Goal: Task Accomplishment & Management: Use online tool/utility

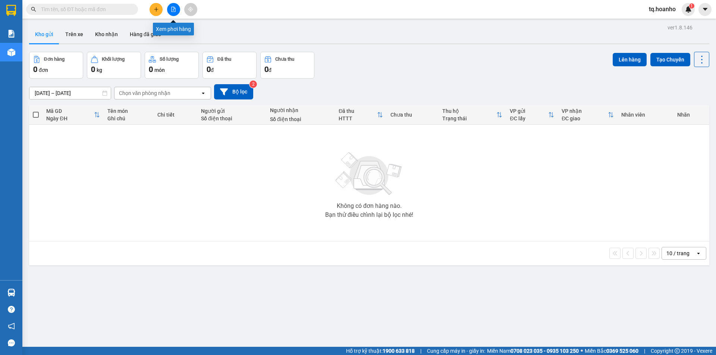
click at [173, 8] on icon "file-add" at bounding box center [173, 9] width 5 height 5
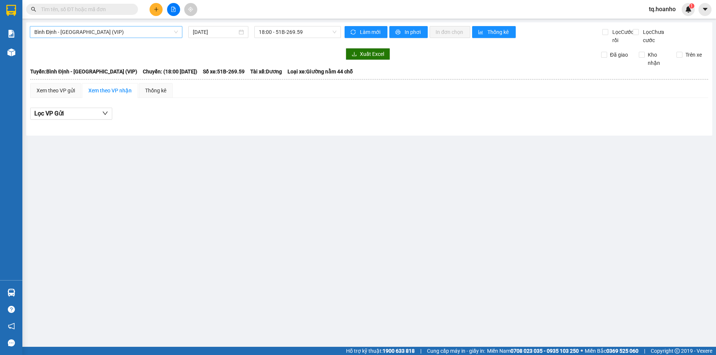
click at [146, 32] on span "Bình Định - [GEOGRAPHIC_DATA] (VIP)" at bounding box center [106, 31] width 144 height 11
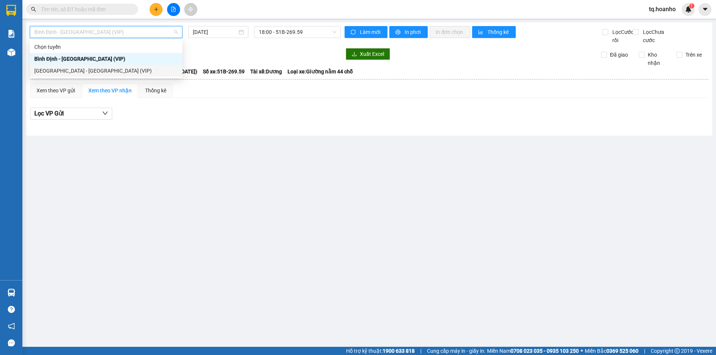
click at [97, 70] on div "[GEOGRAPHIC_DATA] - [GEOGRAPHIC_DATA] (VIP)" at bounding box center [106, 71] width 144 height 8
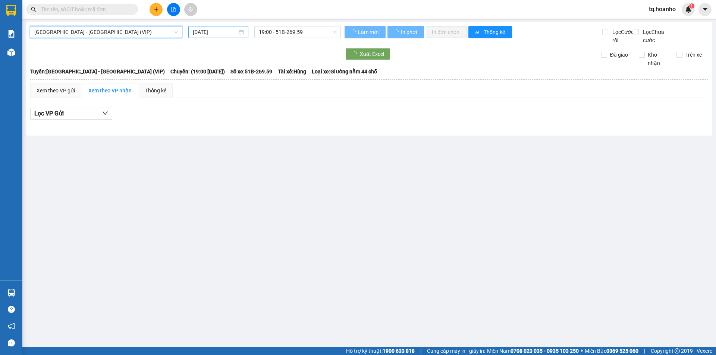
click at [219, 27] on div "[DATE]" at bounding box center [218, 32] width 60 height 12
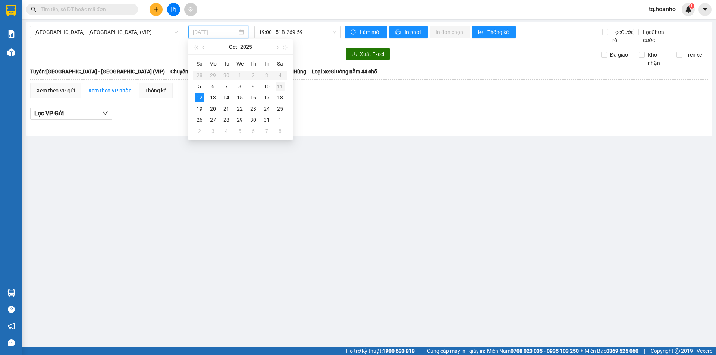
click at [276, 86] on div "11" at bounding box center [280, 86] width 9 height 9
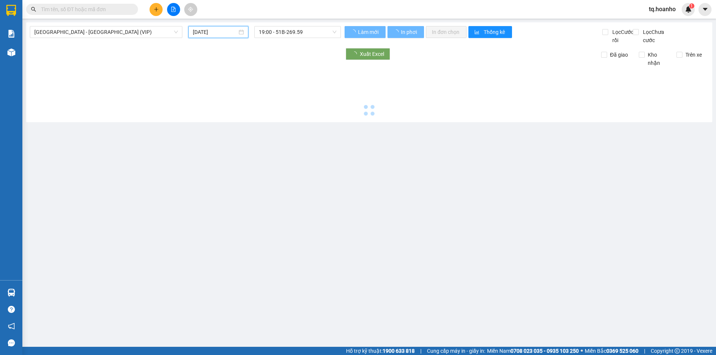
type input "[DATE]"
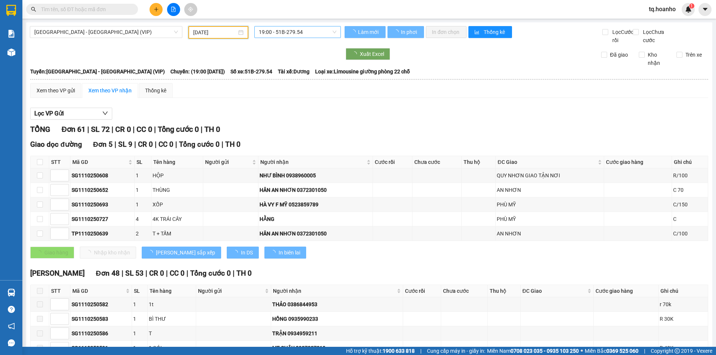
click at [311, 31] on span "19:00 - 51B-279.54" at bounding box center [298, 31] width 78 height 11
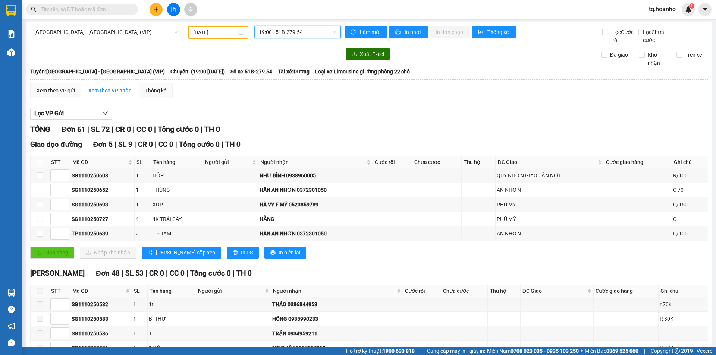
click at [335, 135] on div "TỔNG Đơn 61 | SL 72 | CR 0 | CC 0 | Tổng cước 0 | TH 0" at bounding box center [369, 130] width 678 height 12
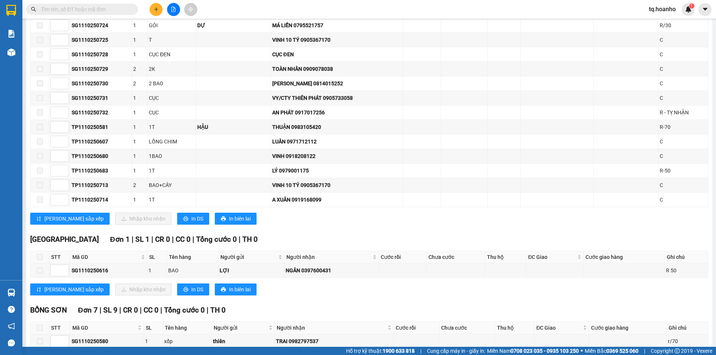
scroll to position [850, 0]
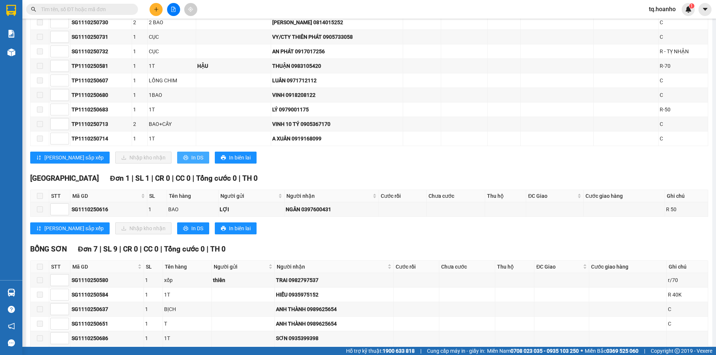
click at [177, 163] on button "In DS" at bounding box center [193, 158] width 32 height 12
click at [48, 5] on span at bounding box center [82, 9] width 112 height 11
click at [78, 9] on input "text" at bounding box center [85, 9] width 88 height 8
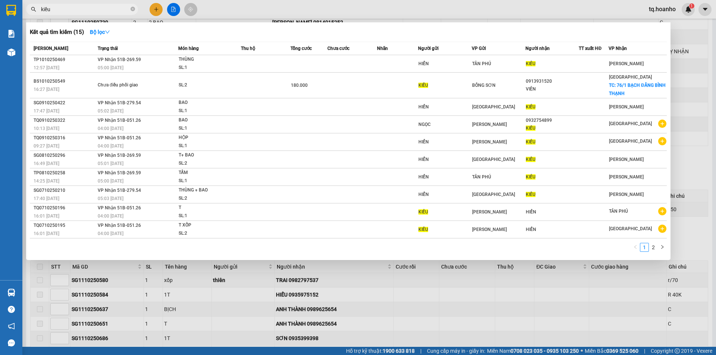
click at [119, 12] on input "kiều" at bounding box center [85, 9] width 88 height 8
type input "k"
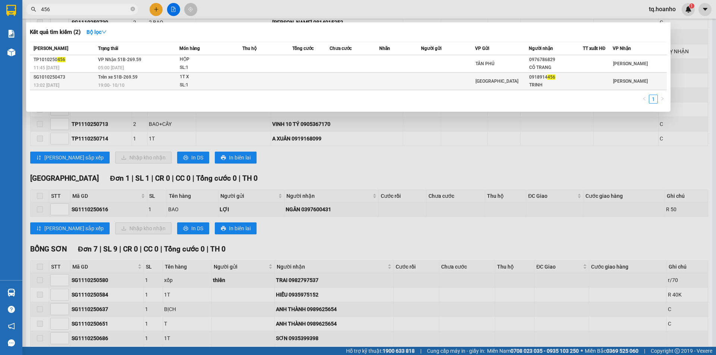
type input "456"
click at [403, 83] on td at bounding box center [399, 82] width 41 height 18
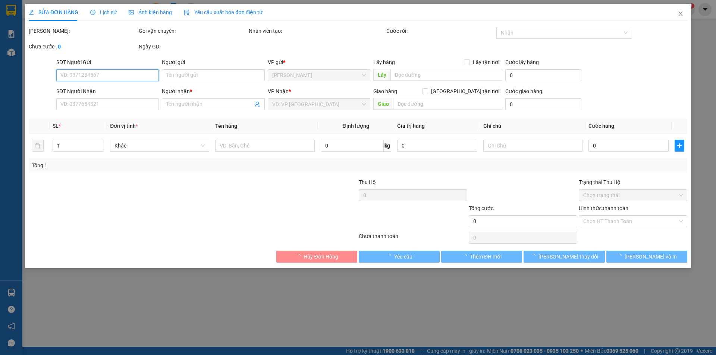
type input "0918914456"
type input "TRINH"
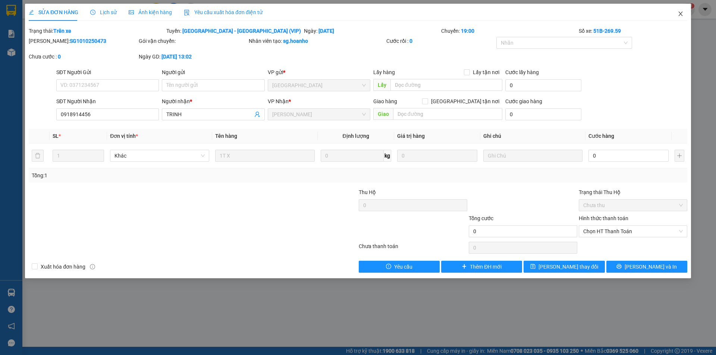
click at [679, 10] on span "Close" at bounding box center [680, 14] width 21 height 21
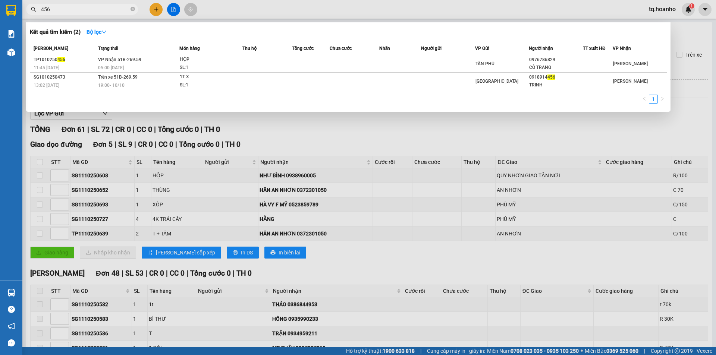
click at [97, 7] on input "456" at bounding box center [85, 9] width 88 height 8
click at [446, 127] on div at bounding box center [358, 177] width 716 height 355
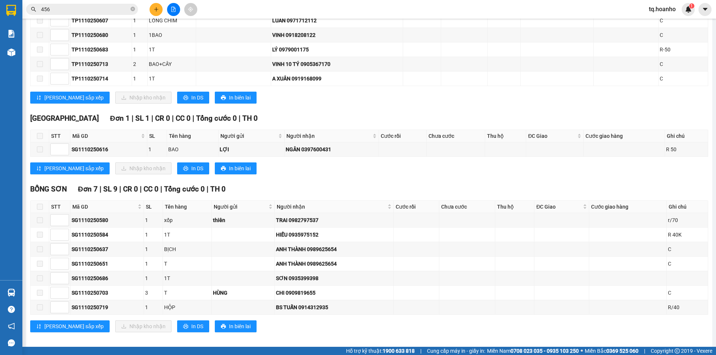
scroll to position [924, 0]
